Goal: Browse casually

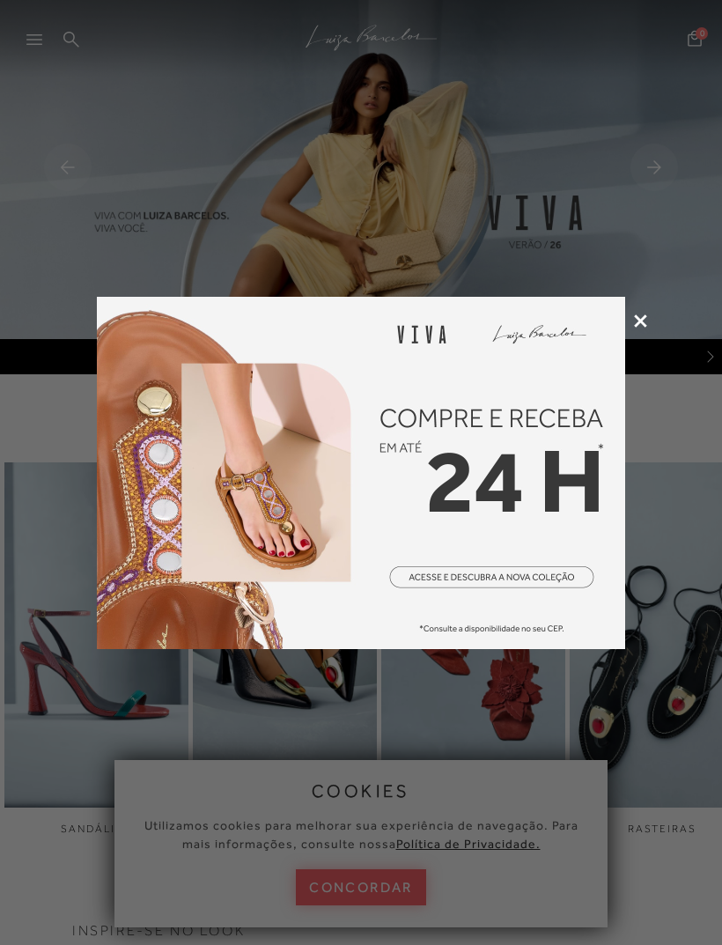
click at [638, 321] on icon at bounding box center [640, 320] width 13 height 13
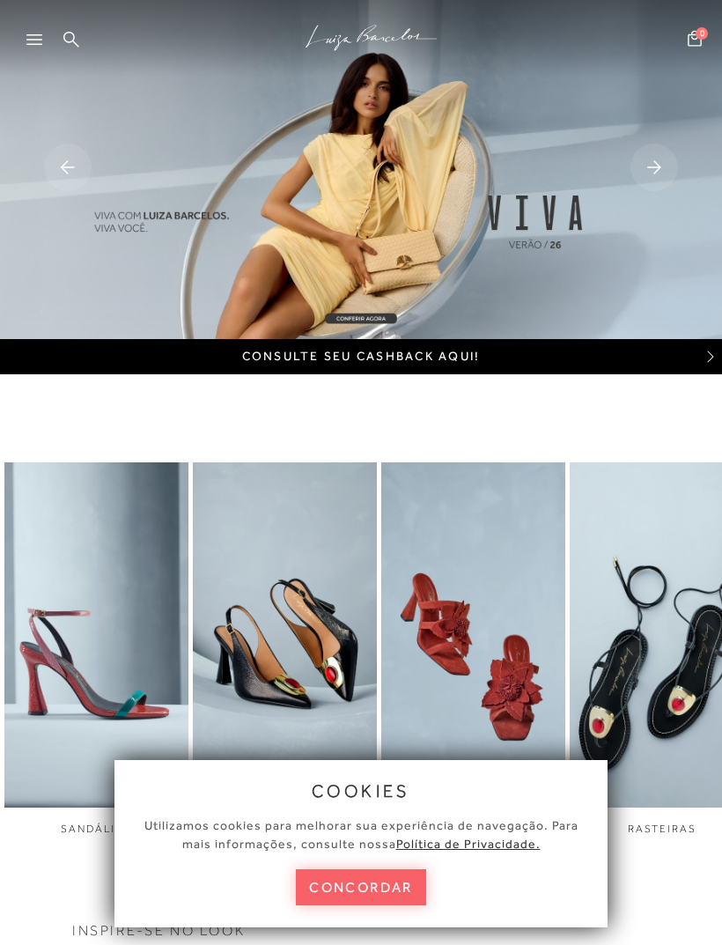
click at [383, 888] on button "concordar" at bounding box center [361, 887] width 130 height 36
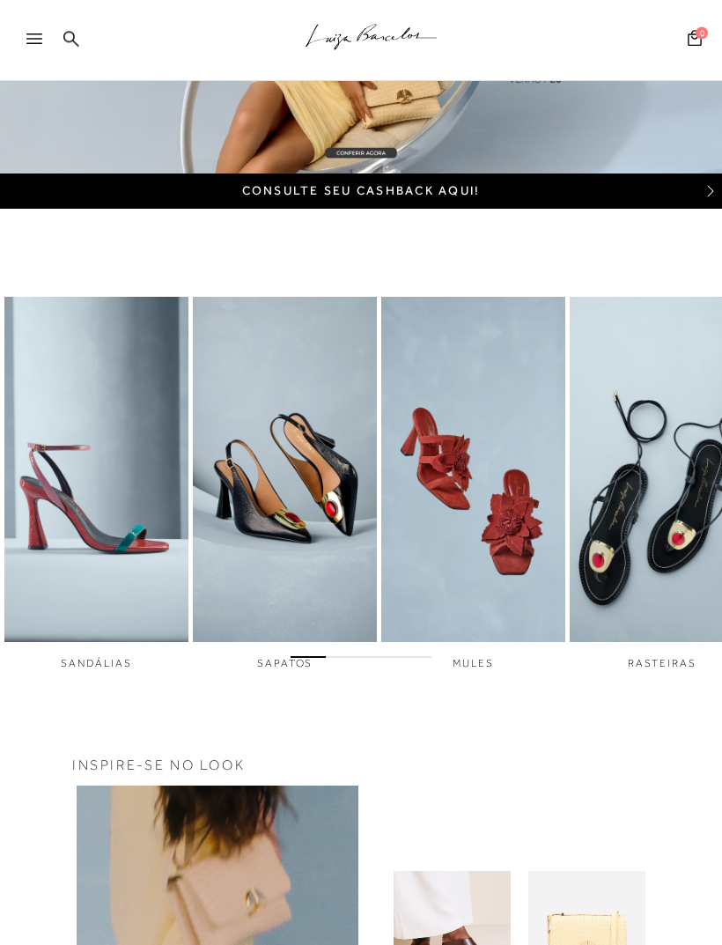
scroll to position [179, 0]
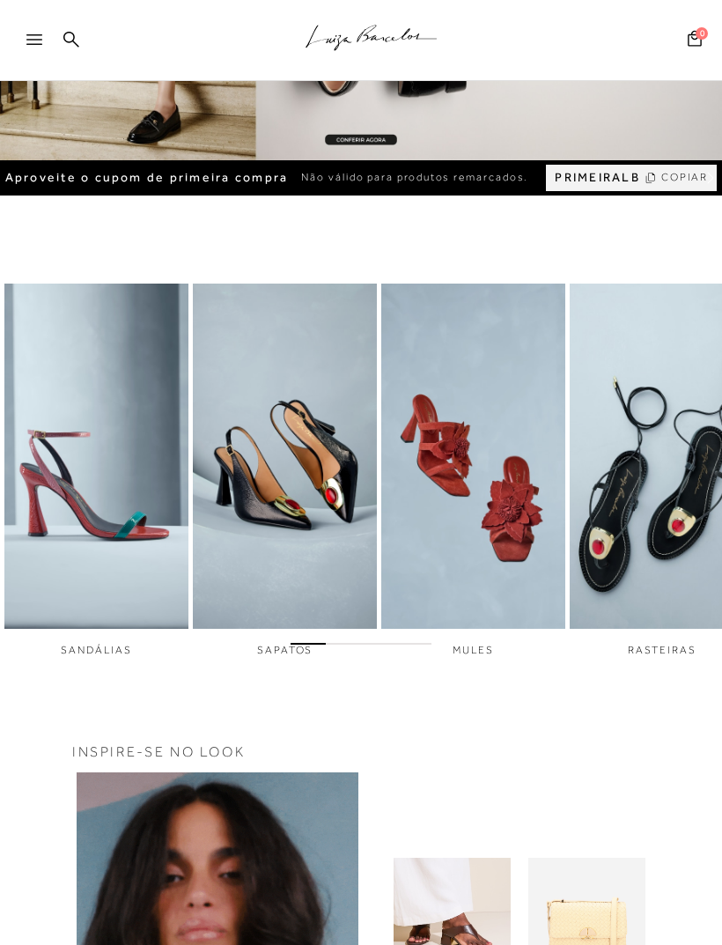
click at [671, 474] on img "4 / 6" at bounding box center [662, 455] width 184 height 345
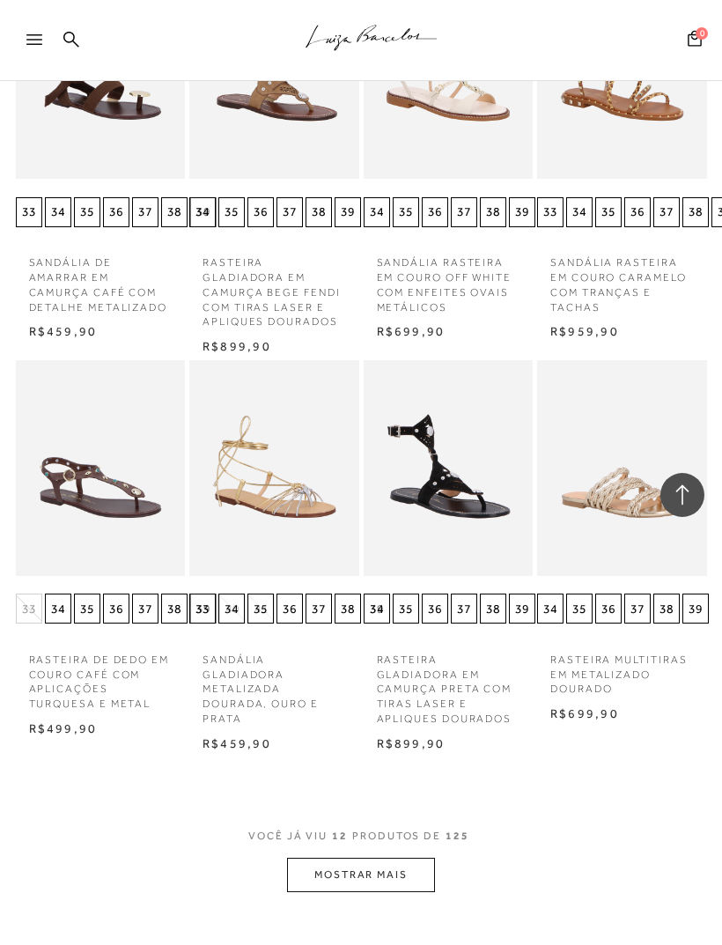
scroll to position [724, 0]
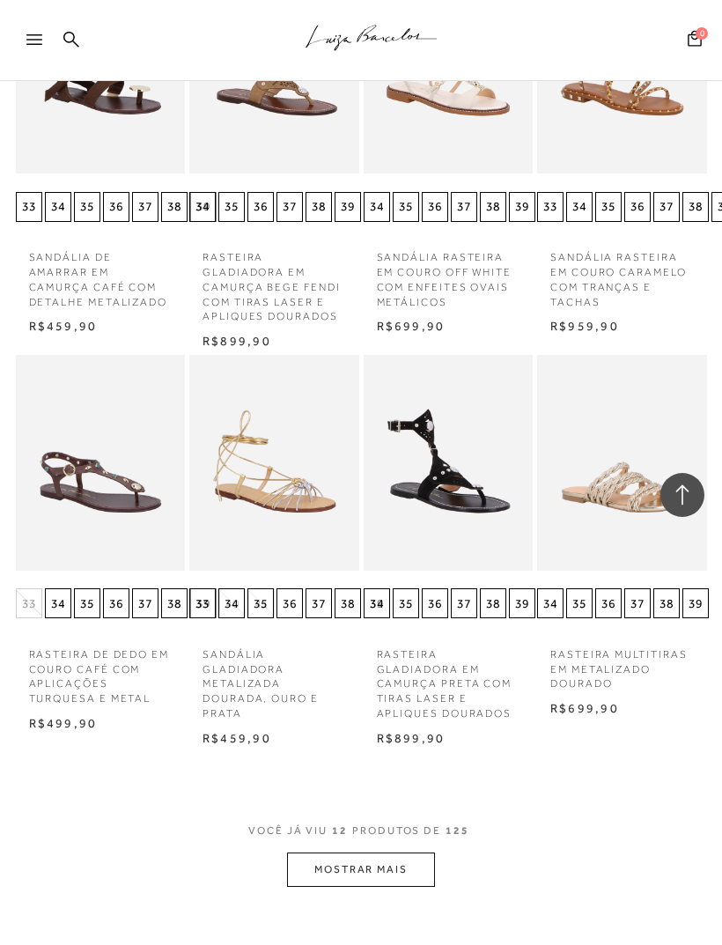
click at [415, 853] on button "MOSTRAR MAIS" at bounding box center [361, 869] width 148 height 34
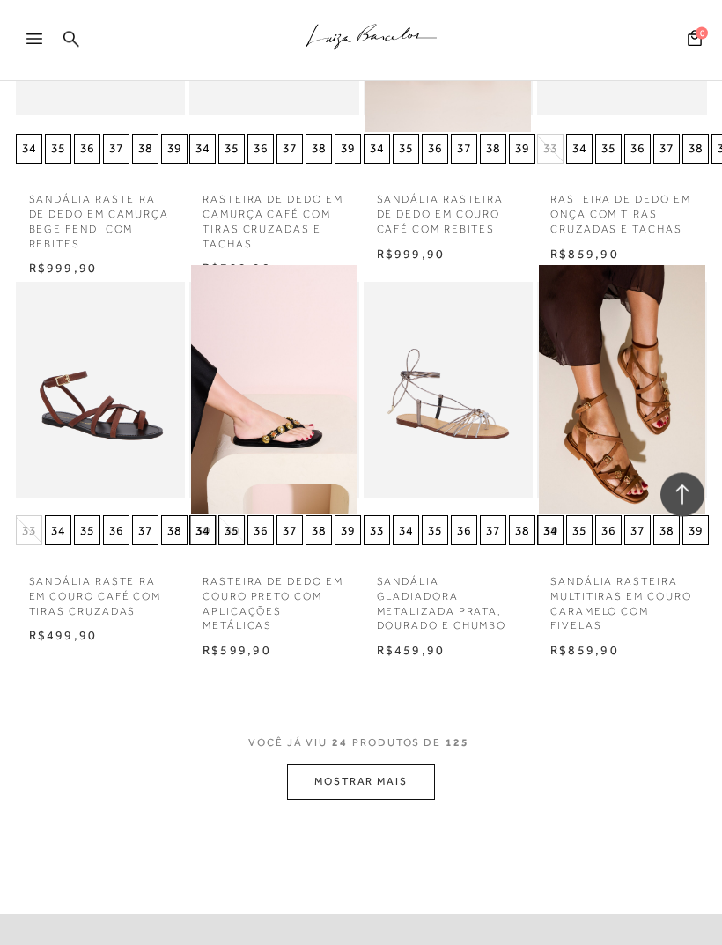
click at [410, 768] on button "MOSTRAR MAIS" at bounding box center [361, 782] width 148 height 34
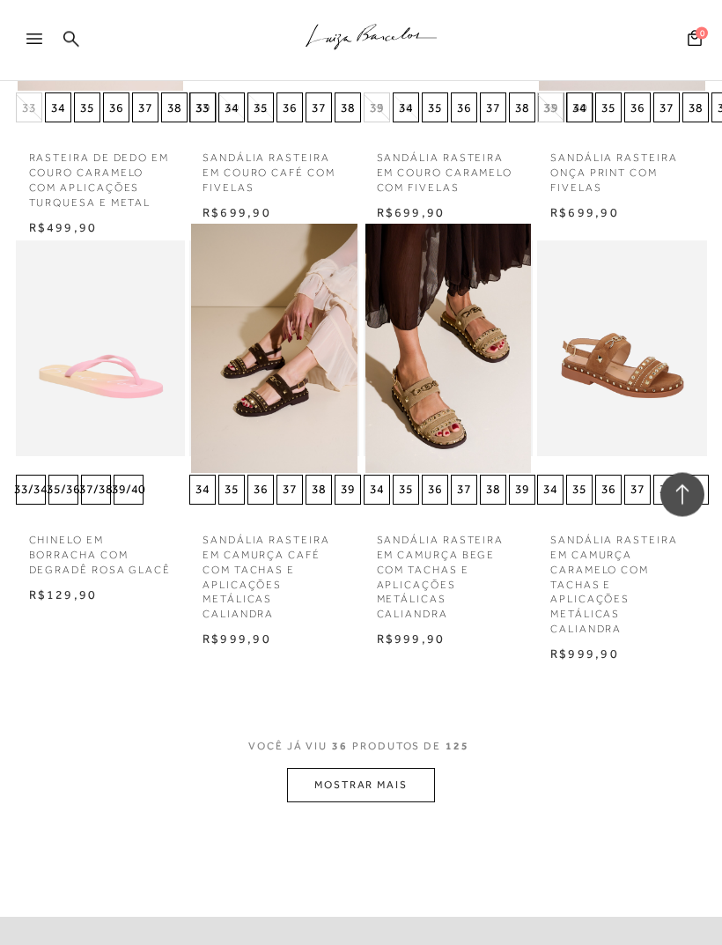
scroll to position [3159, 0]
click at [421, 767] on button "MOSTRAR MAIS" at bounding box center [361, 784] width 148 height 34
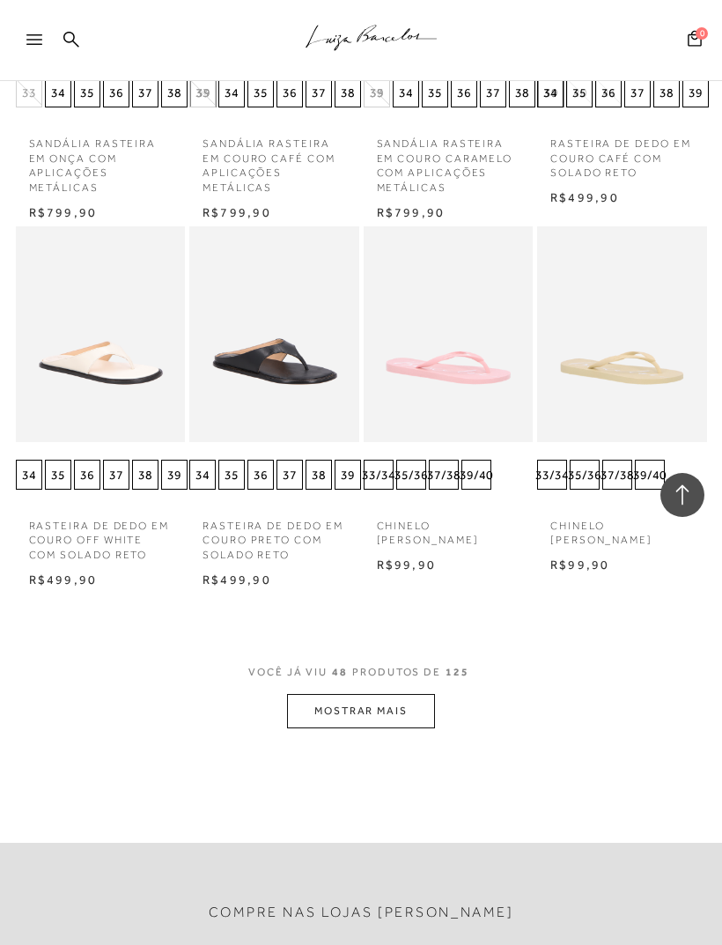
scroll to position [4391, 0]
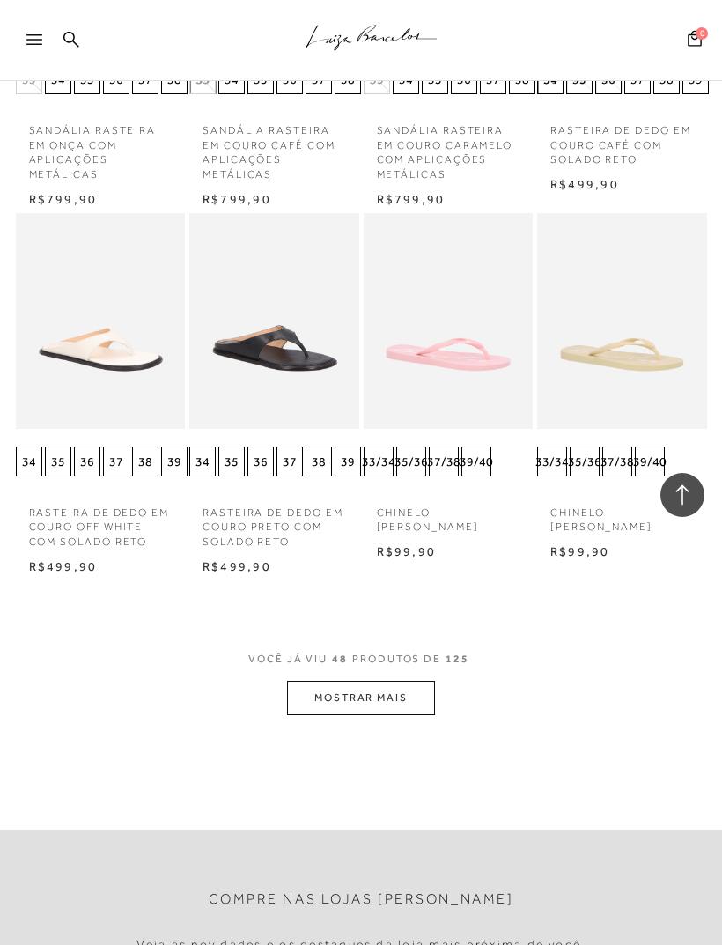
click at [402, 680] on button "MOSTRAR MAIS" at bounding box center [361, 697] width 148 height 34
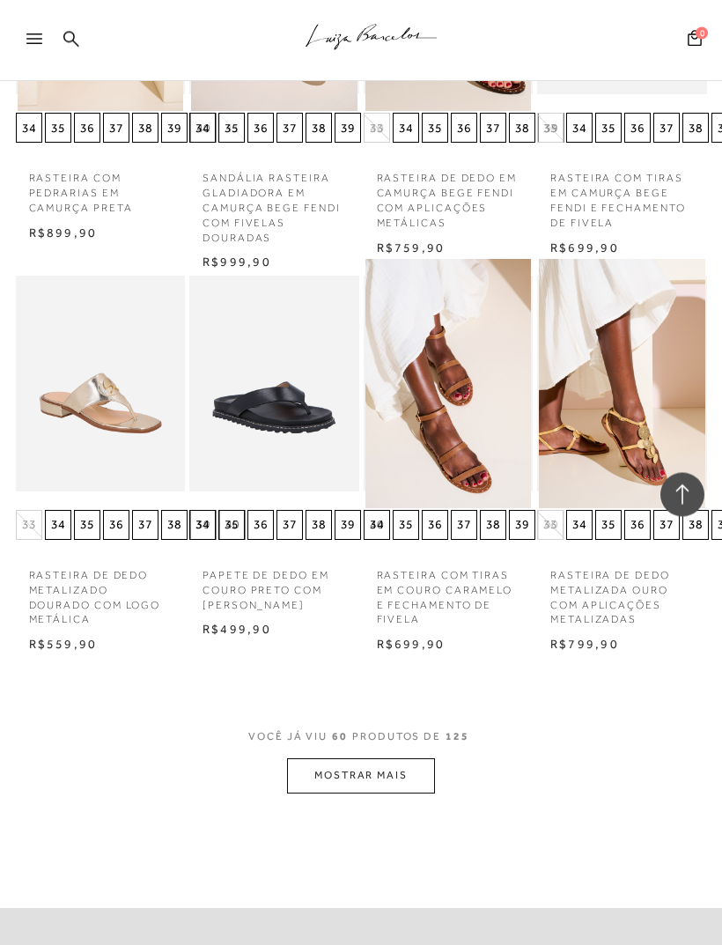
scroll to position [5478, 0]
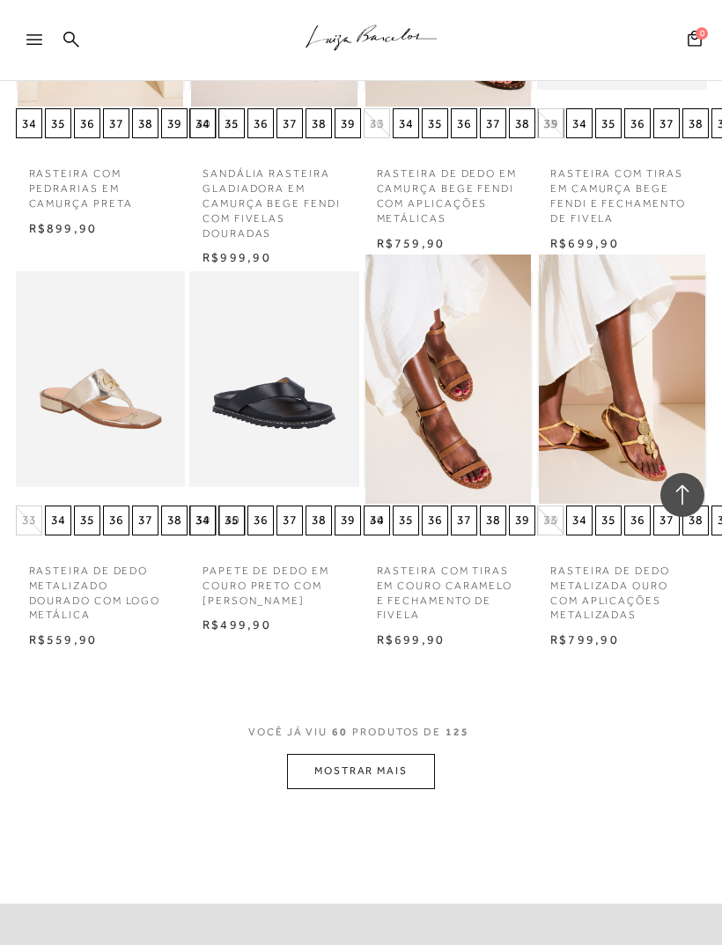
click at [414, 754] on button "MOSTRAR MAIS" at bounding box center [361, 771] width 148 height 34
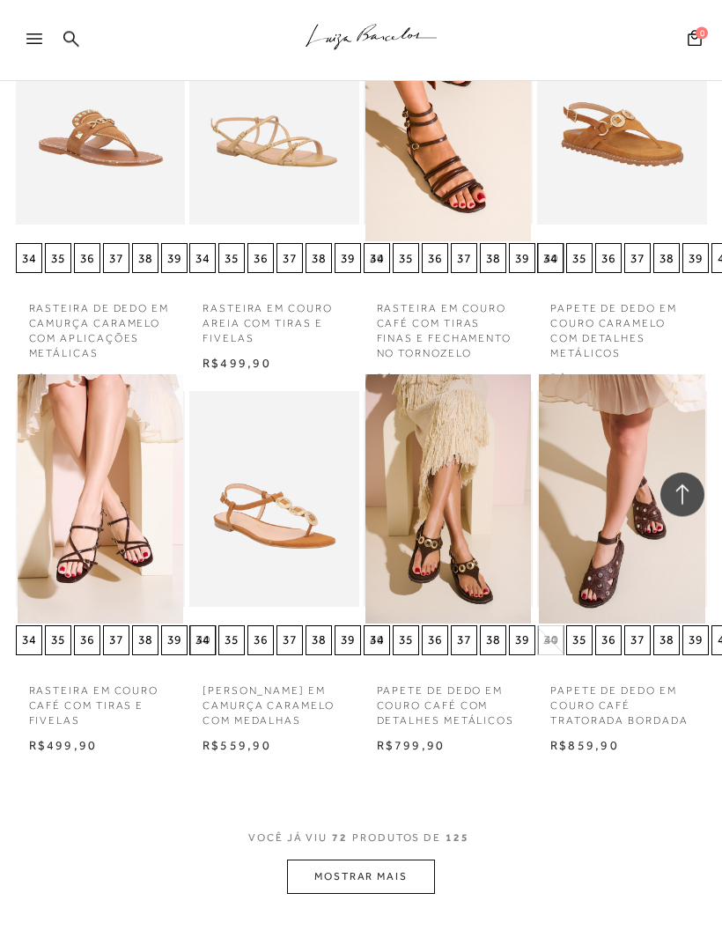
scroll to position [6518, 0]
click at [394, 859] on button "MOSTRAR MAIS" at bounding box center [361, 876] width 148 height 34
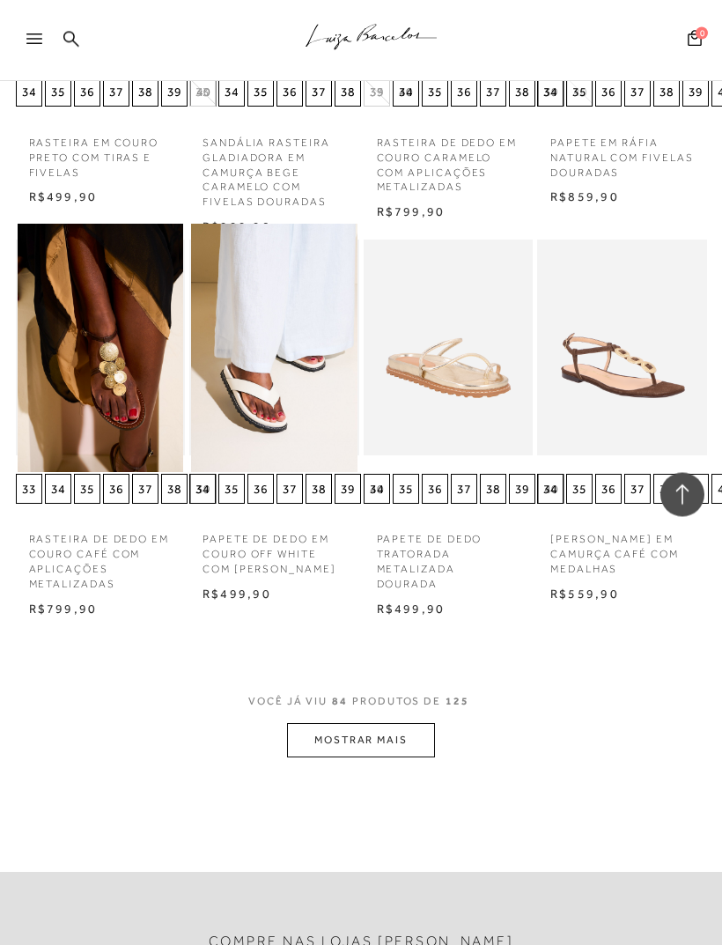
click at [416, 724] on button "MOSTRAR MAIS" at bounding box center [361, 741] width 148 height 34
